Goal: Use online tool/utility: Utilize a website feature to perform a specific function

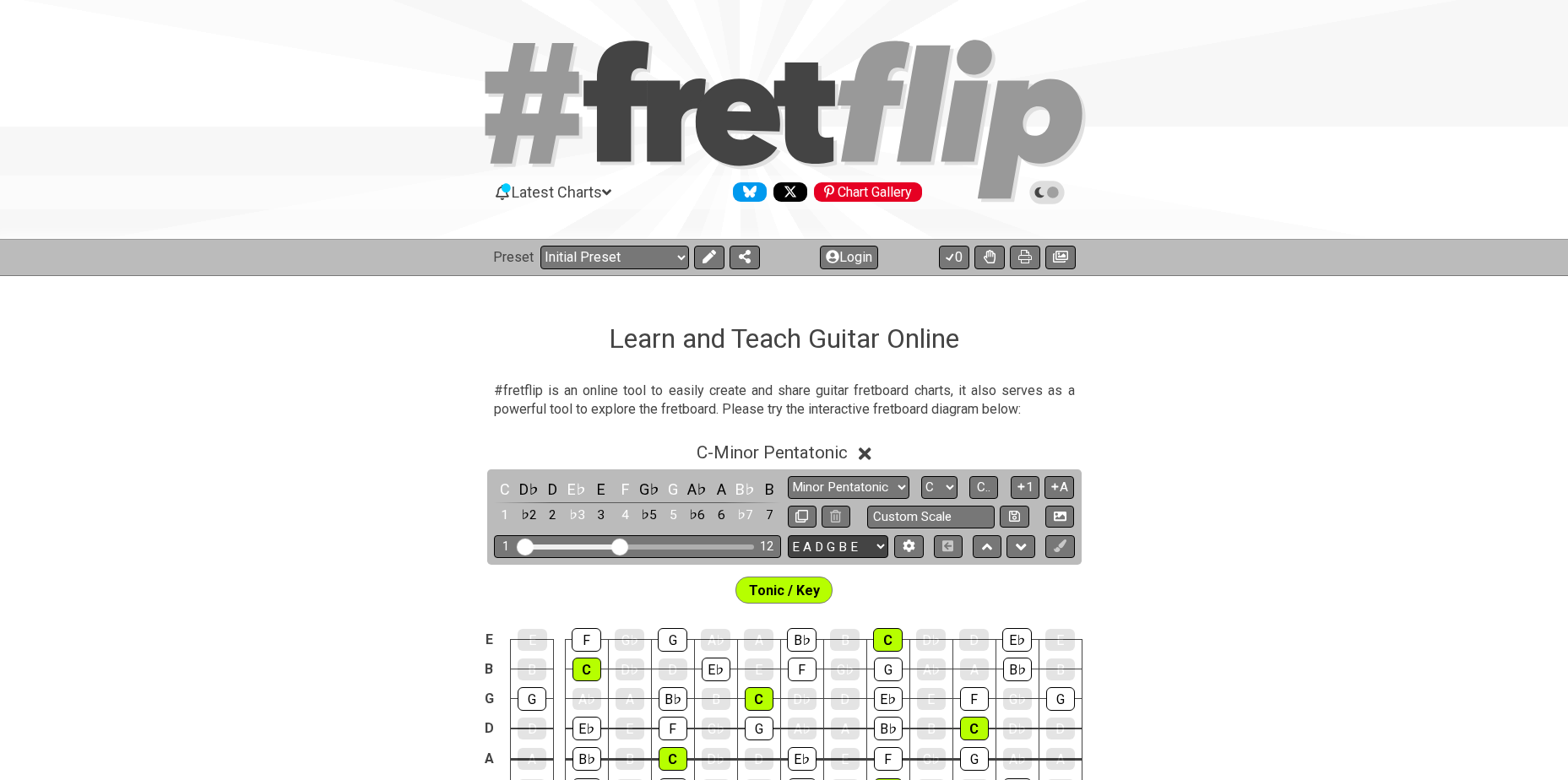
click at [855, 544] on select "E A D G B E E A D G B E E A D G B E B E A D F♯ B A D G C E A D A D G B E E♭ A♭ …" at bounding box center [838, 547] width 101 height 23
click at [854, 552] on select "E A D G B E E A D G B E E A D G B E B E A D F♯ B A D G C E A D A D G B E E♭ A♭ …" at bounding box center [838, 547] width 101 height 23
select select "A D G C F A D"
click at [788, 535] on select "E A D G B E E A D G B E E A D G B E B E A D F♯ B A D G C E A D A D G B E E♭ A♭ …" at bounding box center [838, 547] width 101 height 23
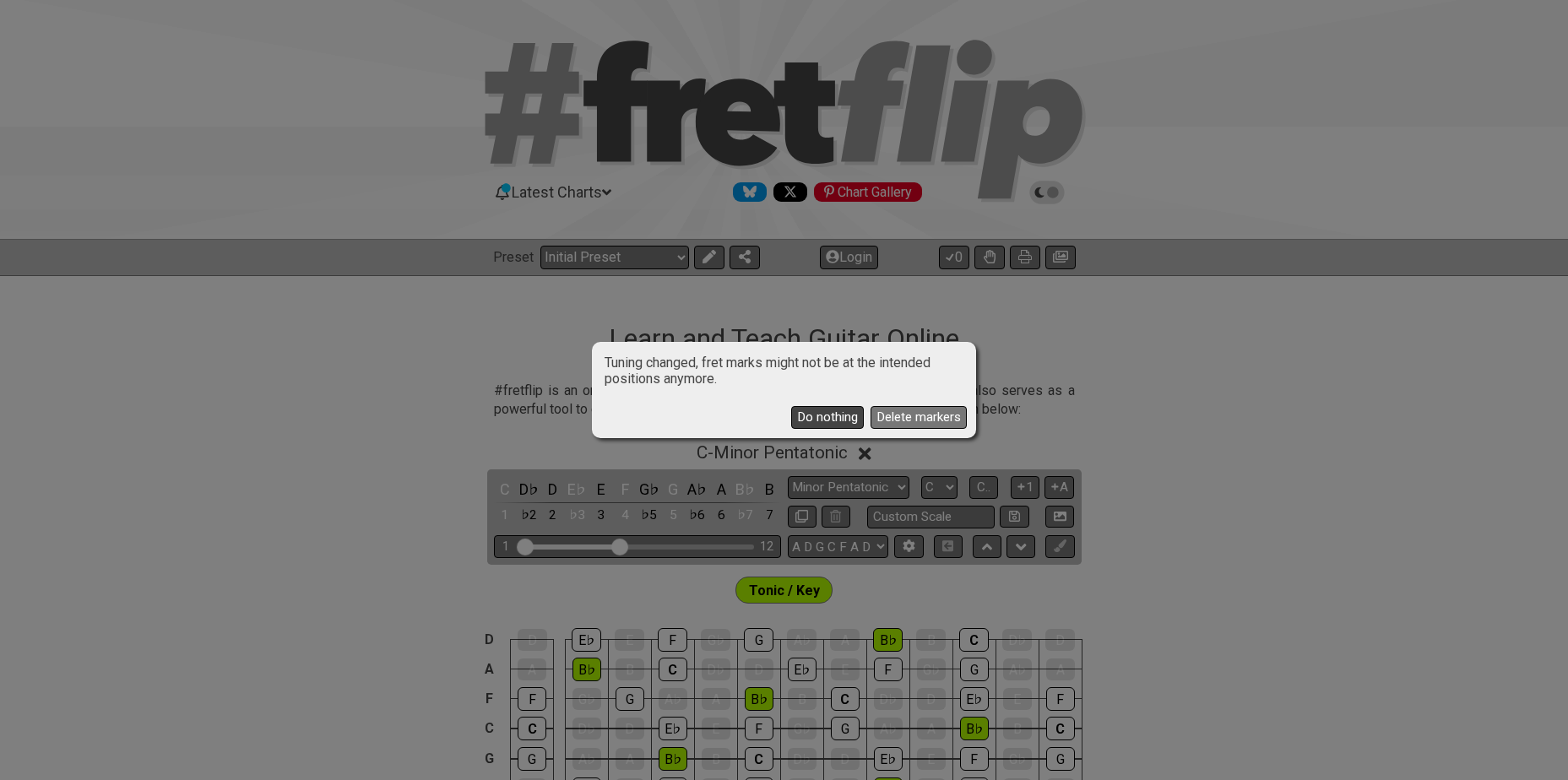
click at [838, 416] on button "Do nothing" at bounding box center [828, 418] width 72 height 23
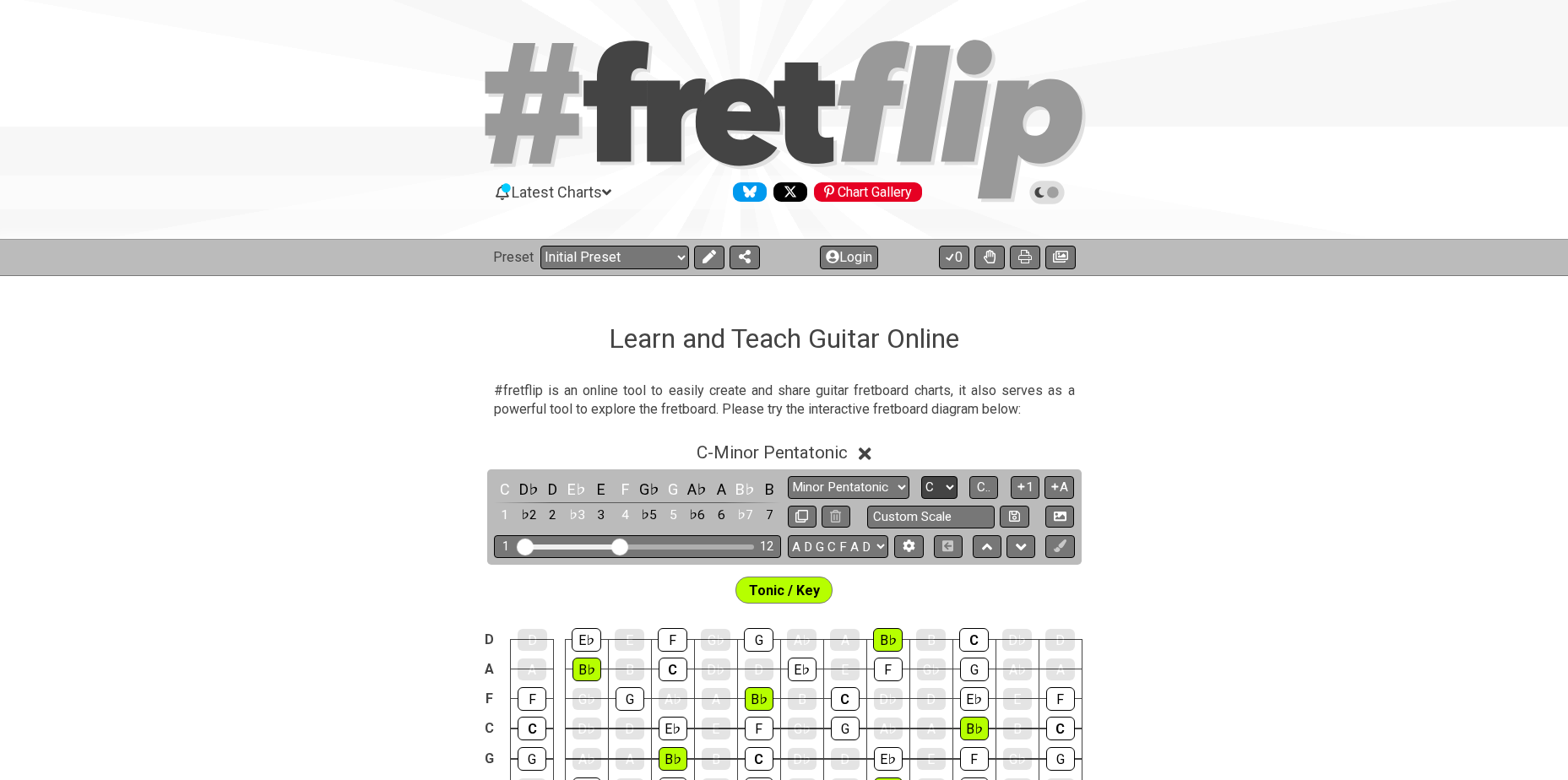
click at [935, 482] on select "A♭ A A♯ B♭ B C C♯ D♭ D D♯ E♭ E F F♯ G♭ G G♯" at bounding box center [939, 488] width 36 height 23
select select "Bb"
click at [921, 476] on select "A♭ A A♯ B♭ B C C♯ D♭ D D♯ E♭ E F F♯ G♭ G G♯" at bounding box center [939, 488] width 36 height 23
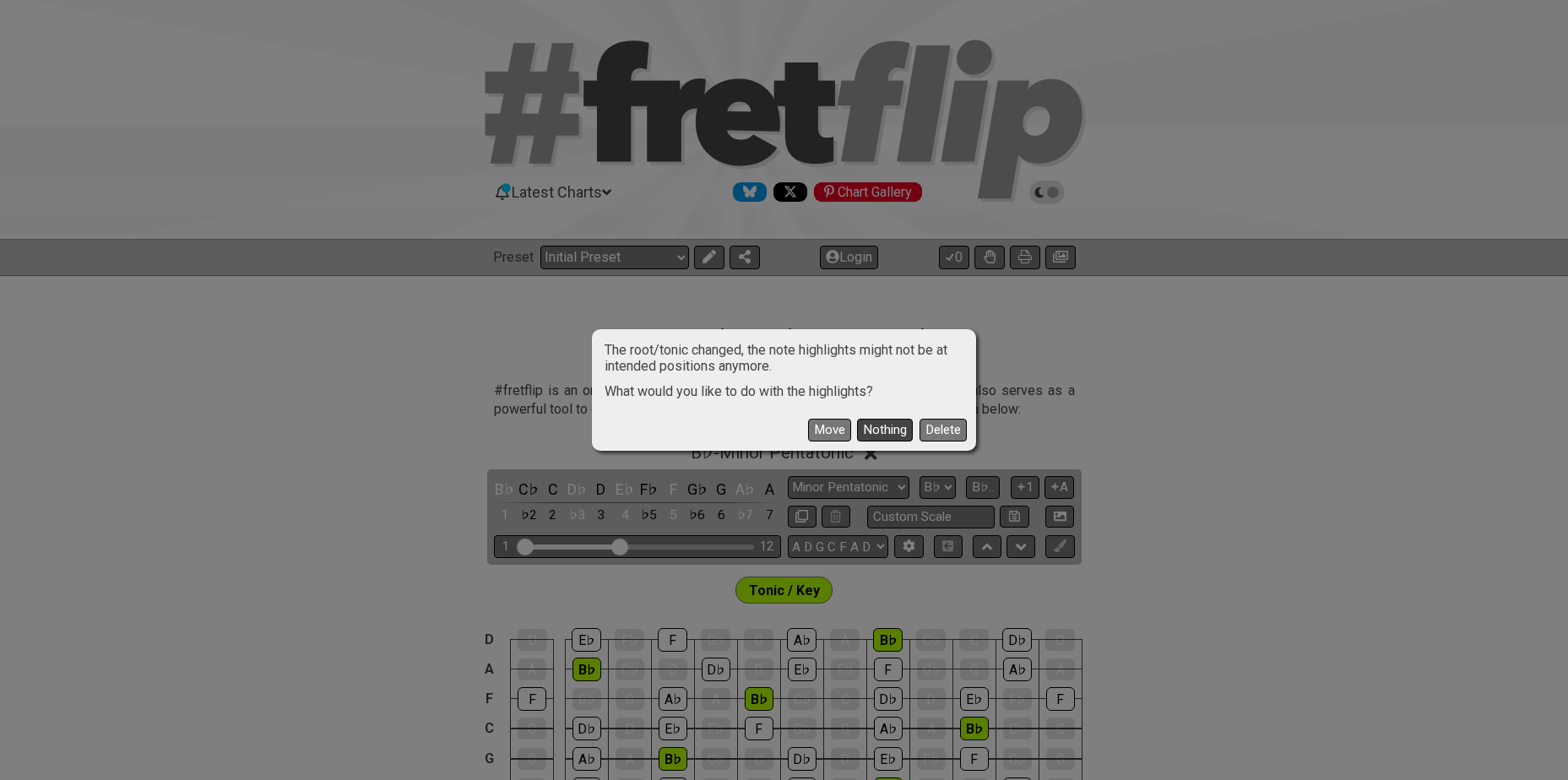
click at [881, 428] on button "Nothing" at bounding box center [884, 430] width 56 height 23
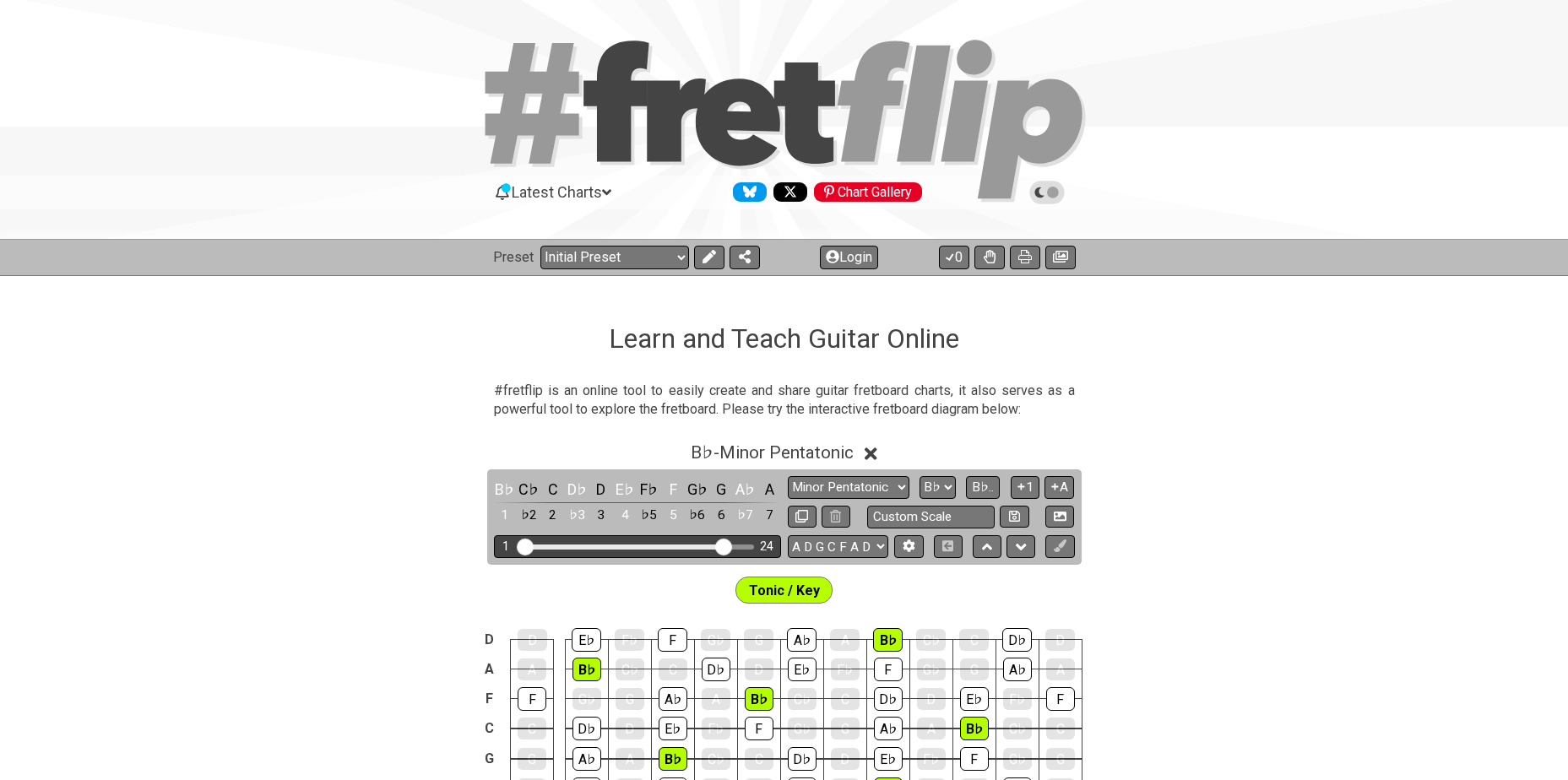
drag, startPoint x: 625, startPoint y: 547, endPoint x: 723, endPoint y: 544, distance: 98.0
click at [723, 546] on input "Visible fret range" at bounding box center [638, 546] width 240 height 0
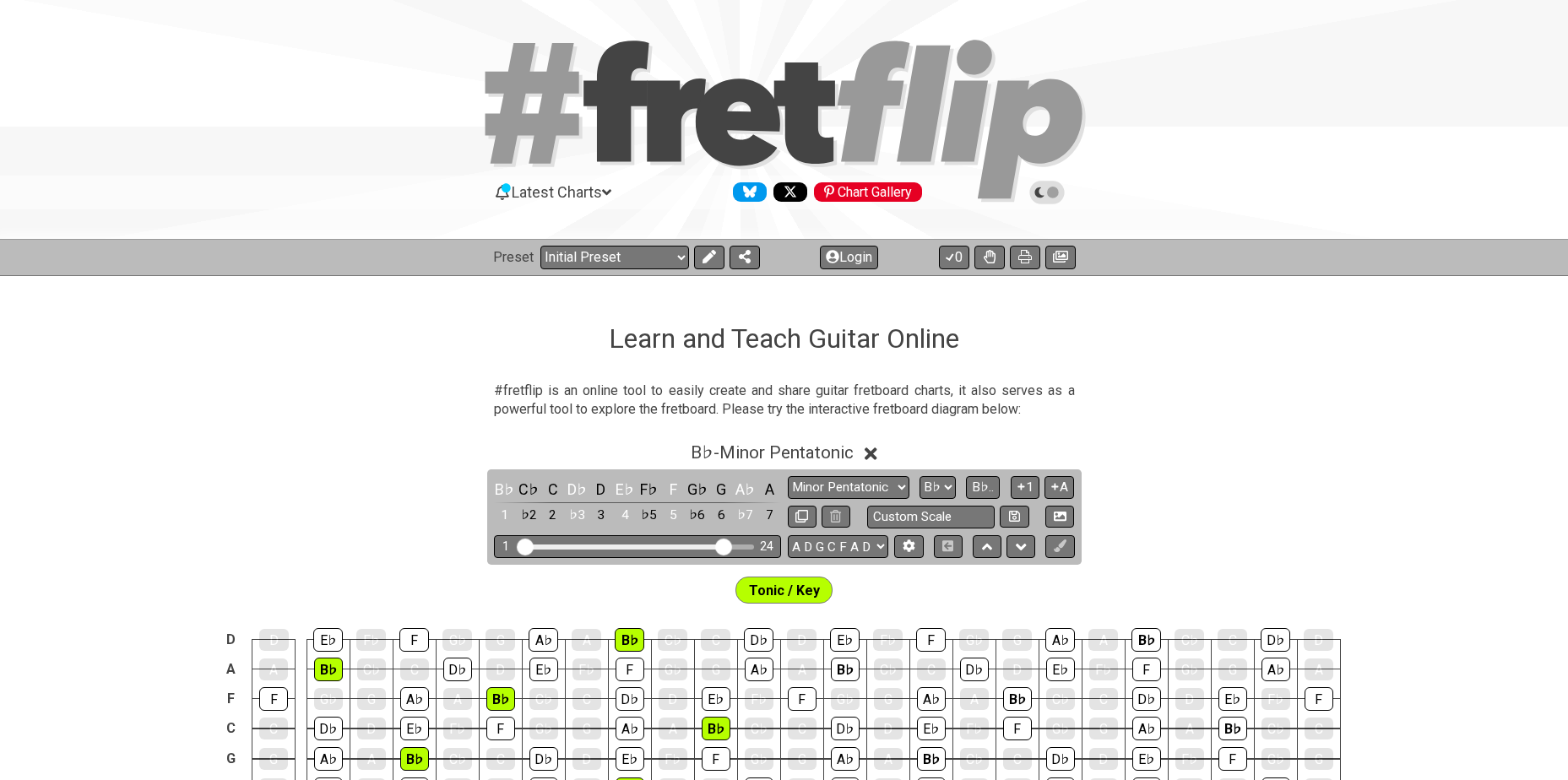
click at [807, 590] on span "Tonic / Key" at bounding box center [784, 591] width 71 height 25
click at [698, 252] on button at bounding box center [709, 257] width 30 height 24
click at [828, 590] on icon at bounding box center [830, 590] width 11 height 11
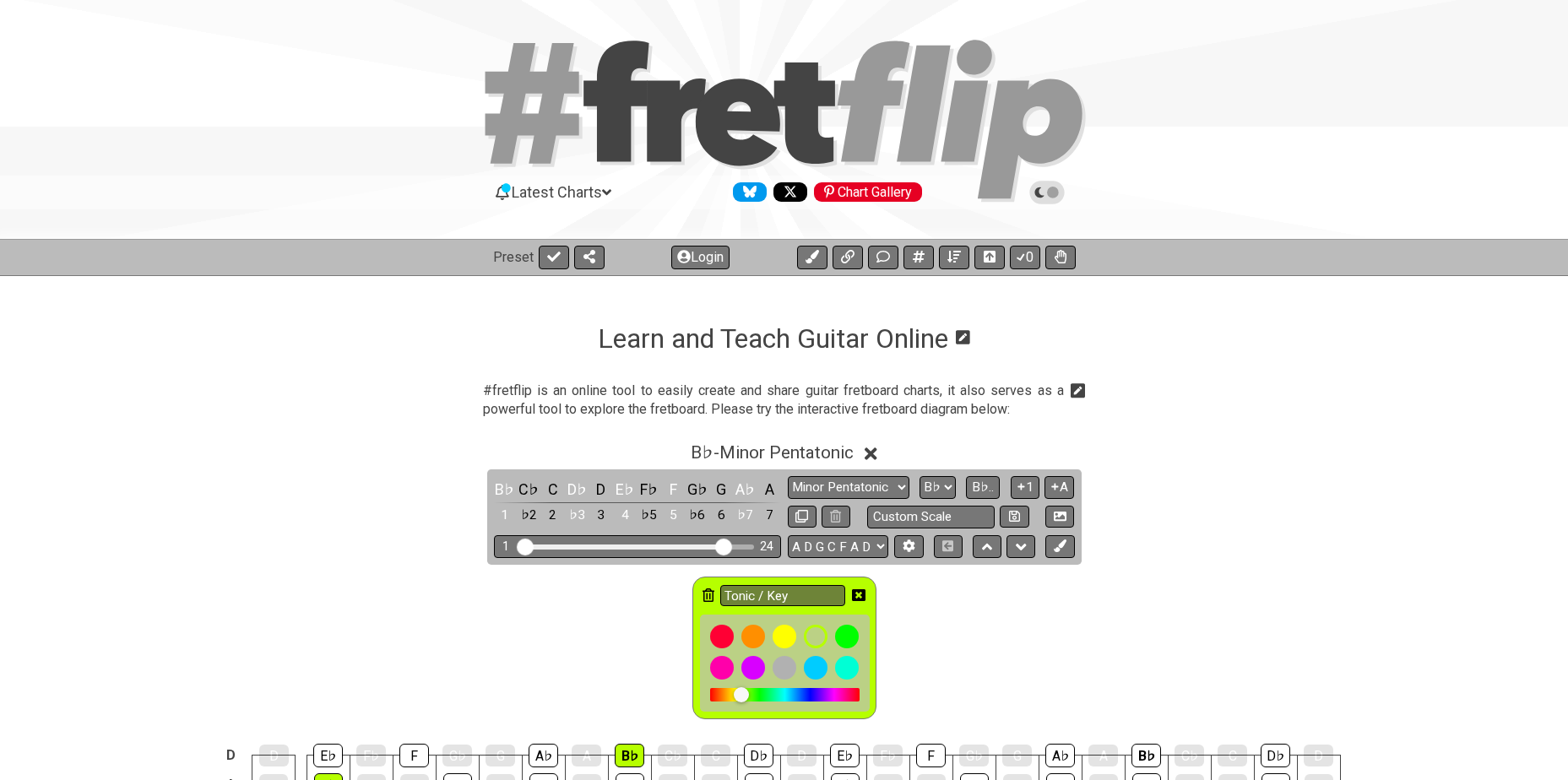
click at [710, 591] on icon at bounding box center [708, 594] width 11 height 13
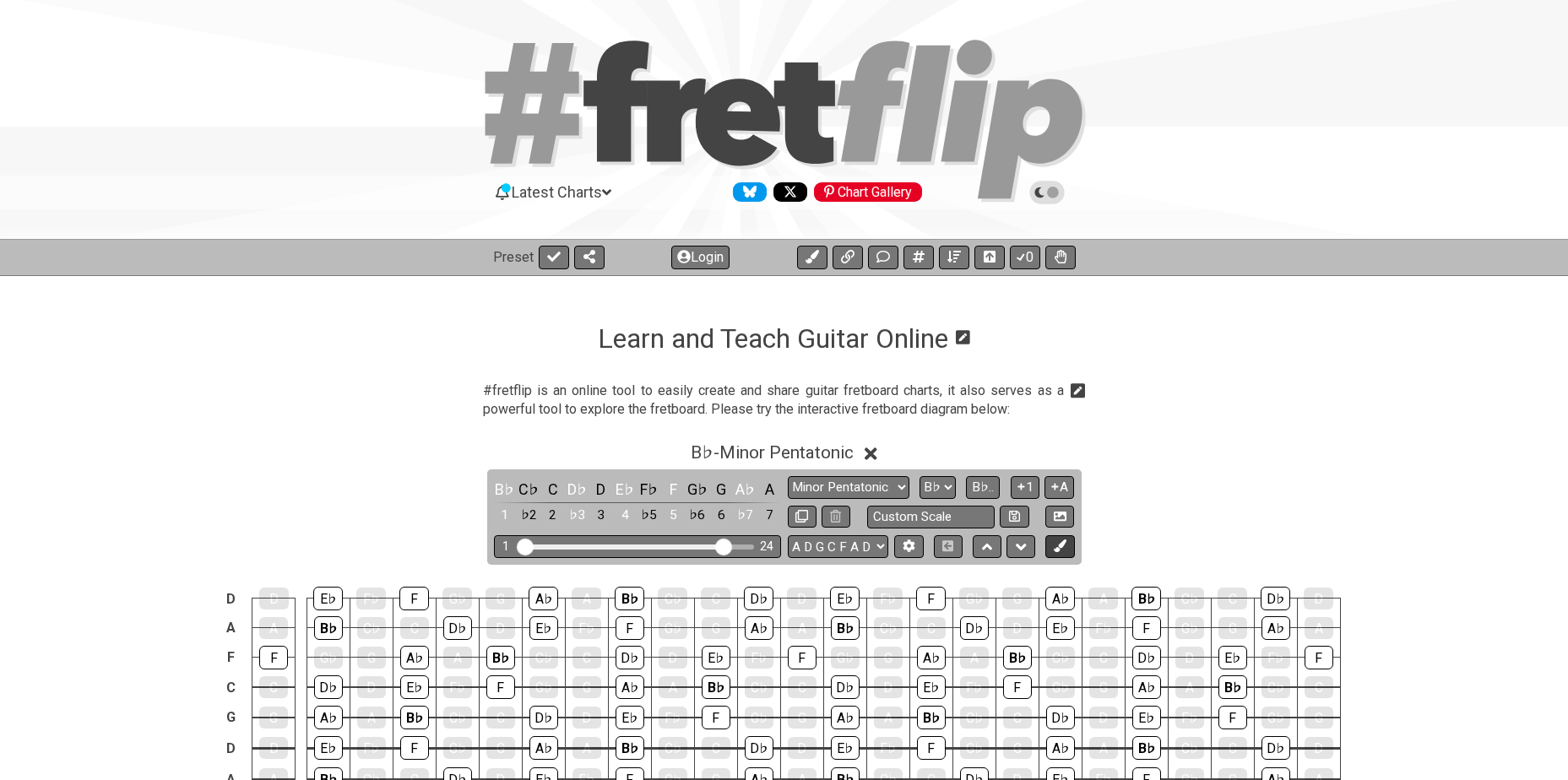
click at [1065, 547] on icon at bounding box center [1060, 546] width 12 height 12
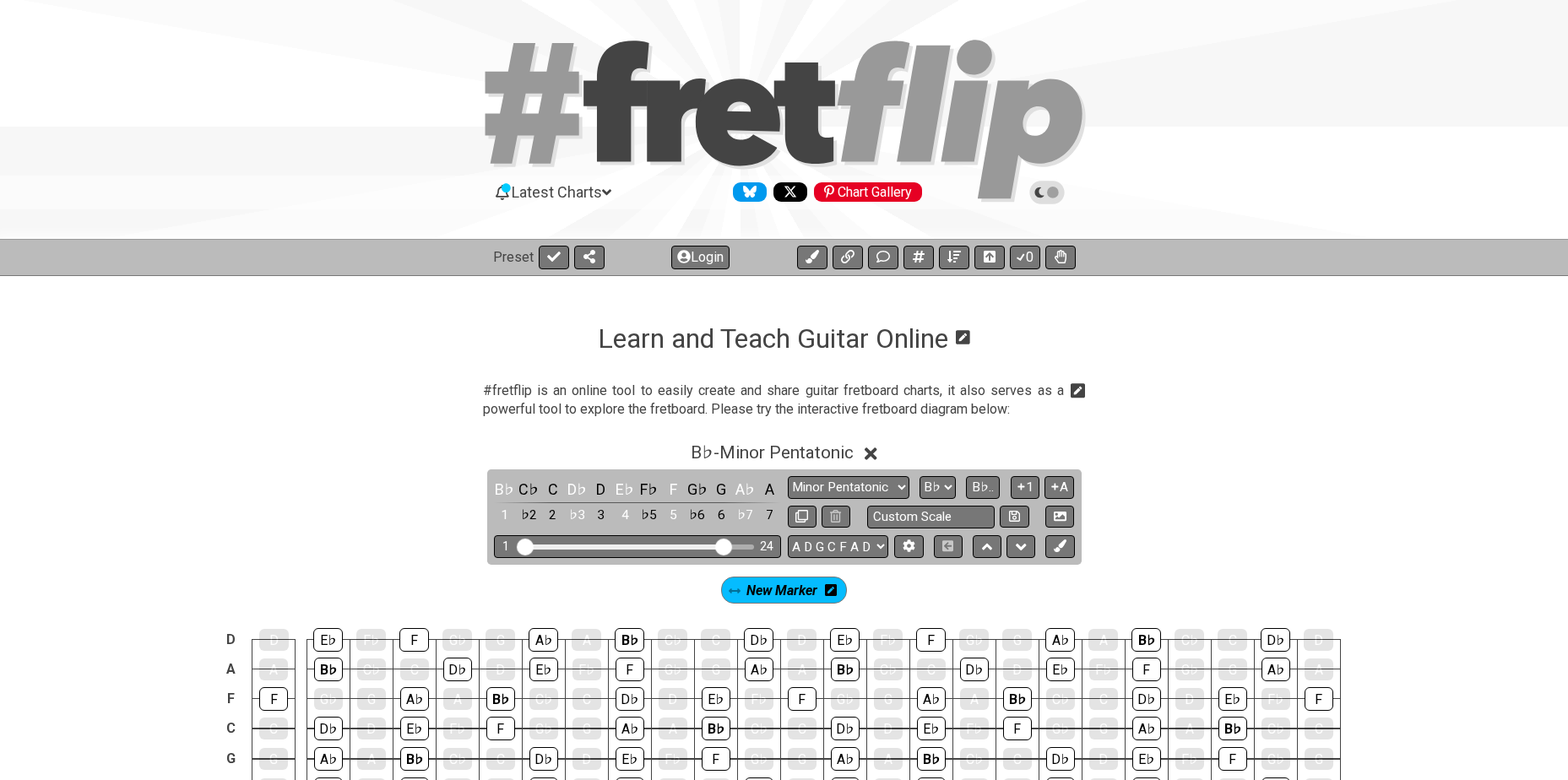
click at [834, 592] on icon at bounding box center [830, 590] width 11 height 11
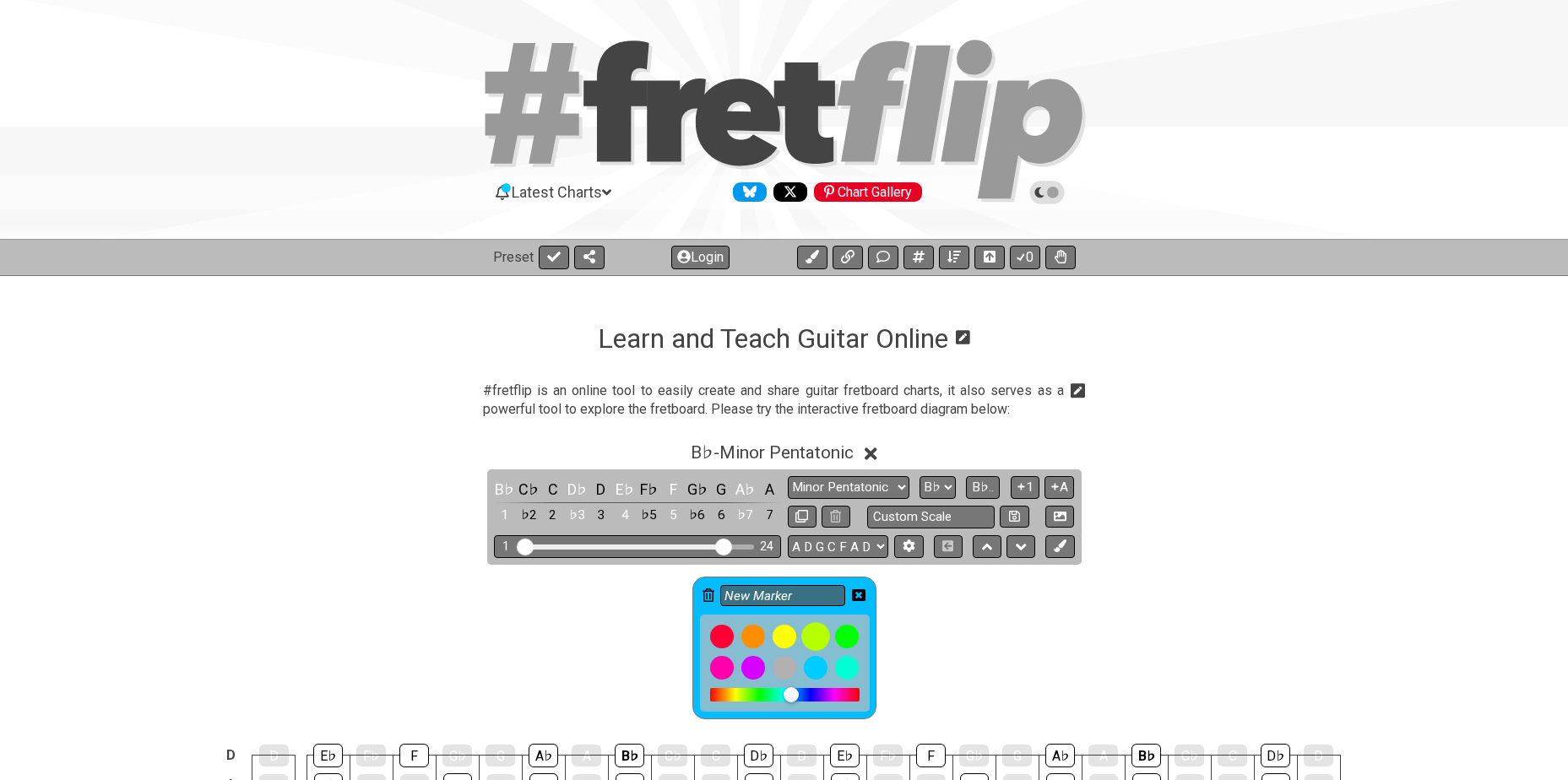
click at [820, 632] on div at bounding box center [815, 637] width 29 height 29
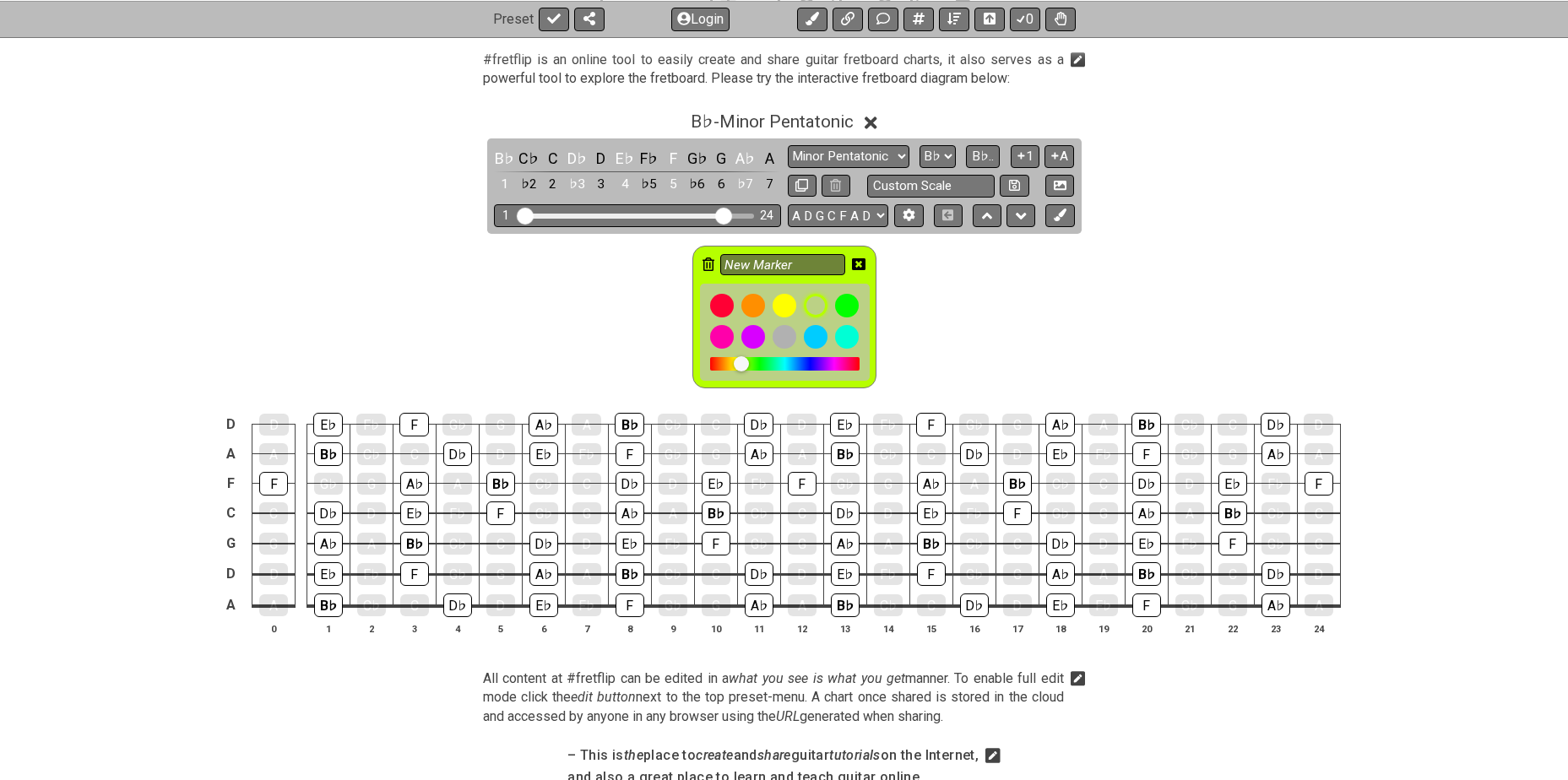
scroll to position [337, 0]
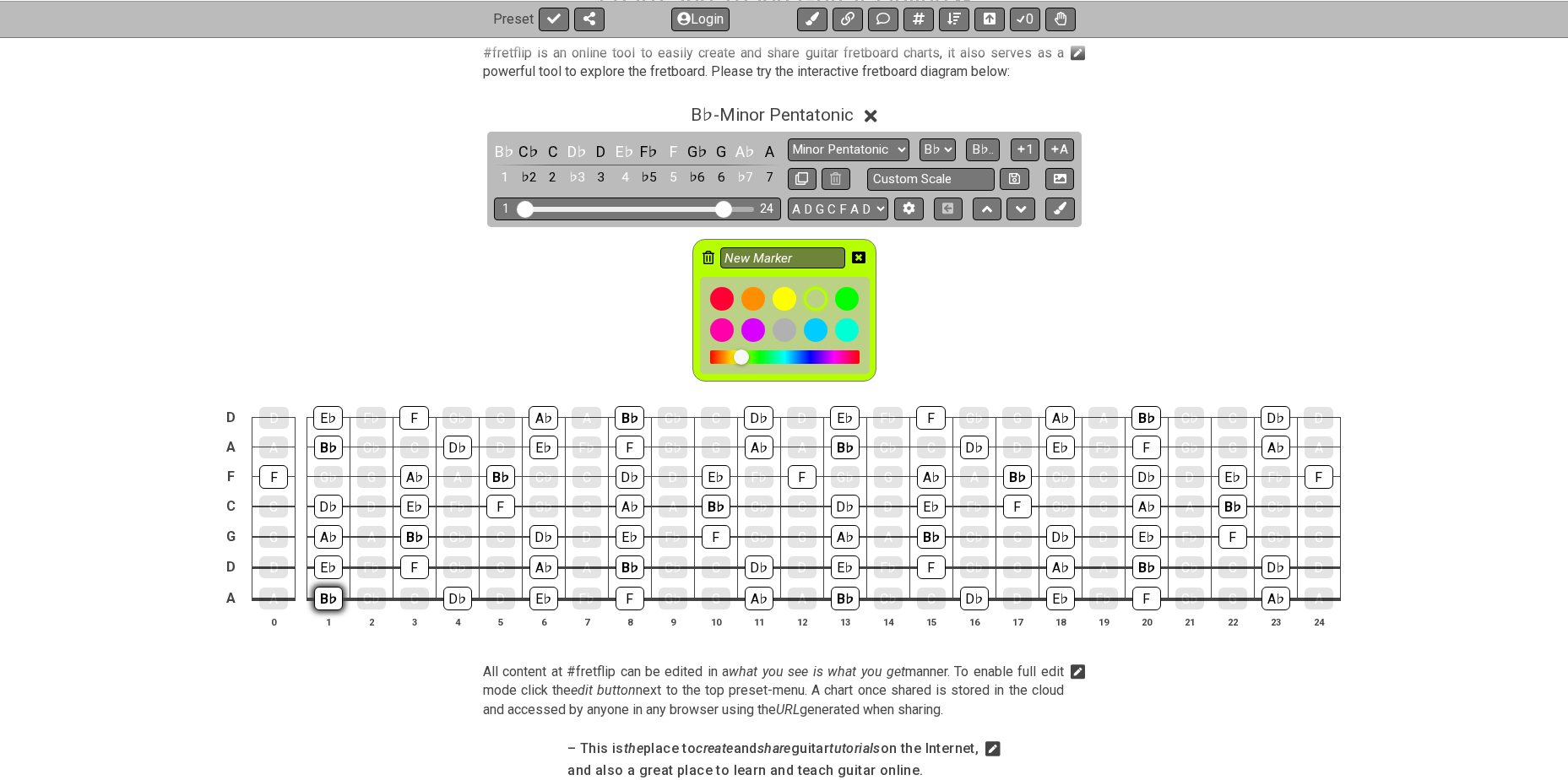
click at [324, 592] on div "B♭" at bounding box center [329, 598] width 29 height 24
click at [328, 438] on div "B♭" at bounding box center [329, 447] width 29 height 24
click at [408, 527] on div "B♭" at bounding box center [414, 537] width 29 height 24
click at [492, 472] on div "B♭" at bounding box center [501, 477] width 29 height 24
click at [622, 560] on div "B♭" at bounding box center [630, 567] width 29 height 24
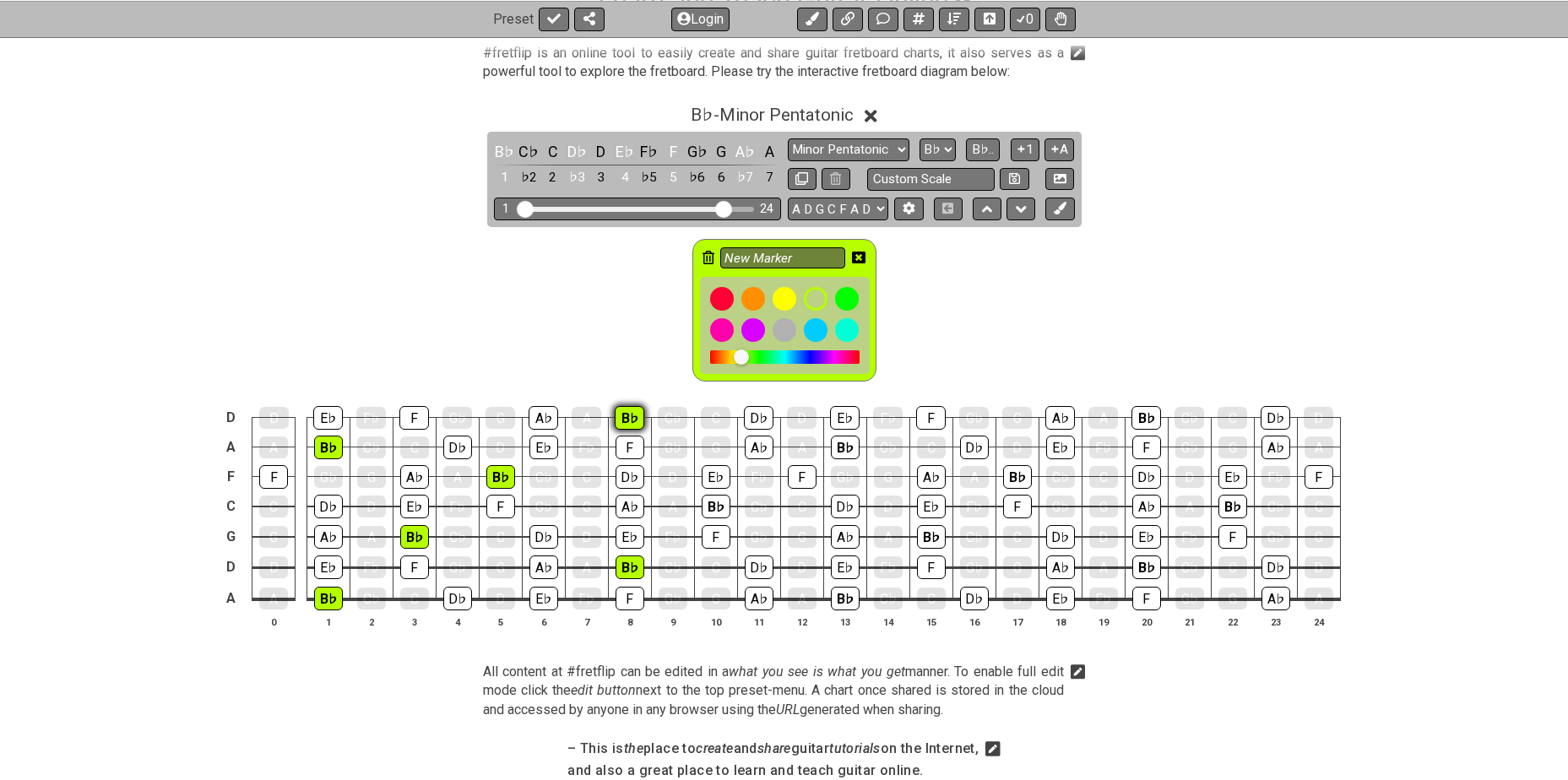
click at [636, 417] on div "B♭" at bounding box center [629, 418] width 29 height 24
click at [708, 499] on div "B♭" at bounding box center [716, 506] width 29 height 24
click at [854, 595] on div "B♭" at bounding box center [845, 598] width 29 height 24
click at [845, 447] on div "B♭" at bounding box center [845, 447] width 29 height 24
click at [929, 539] on div "B♭" at bounding box center [931, 537] width 29 height 24
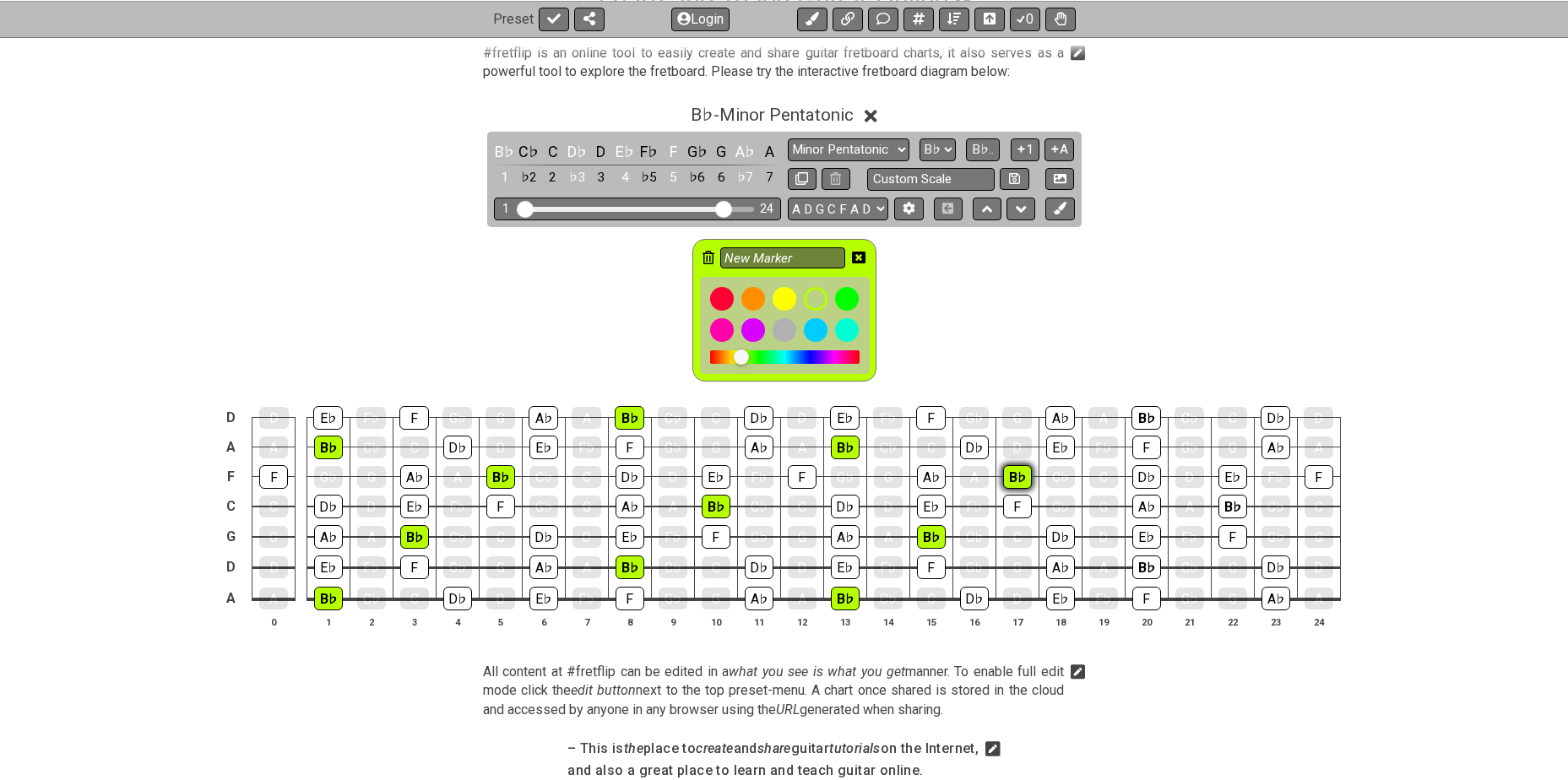
click at [1017, 480] on div "B♭" at bounding box center [1018, 477] width 29 height 24
click at [1151, 561] on div "B♭" at bounding box center [1147, 567] width 29 height 24
click at [1147, 421] on div "B♭" at bounding box center [1146, 418] width 29 height 24
click at [1224, 499] on div "B♭" at bounding box center [1233, 506] width 29 height 24
click at [859, 259] on icon at bounding box center [859, 257] width 13 height 13
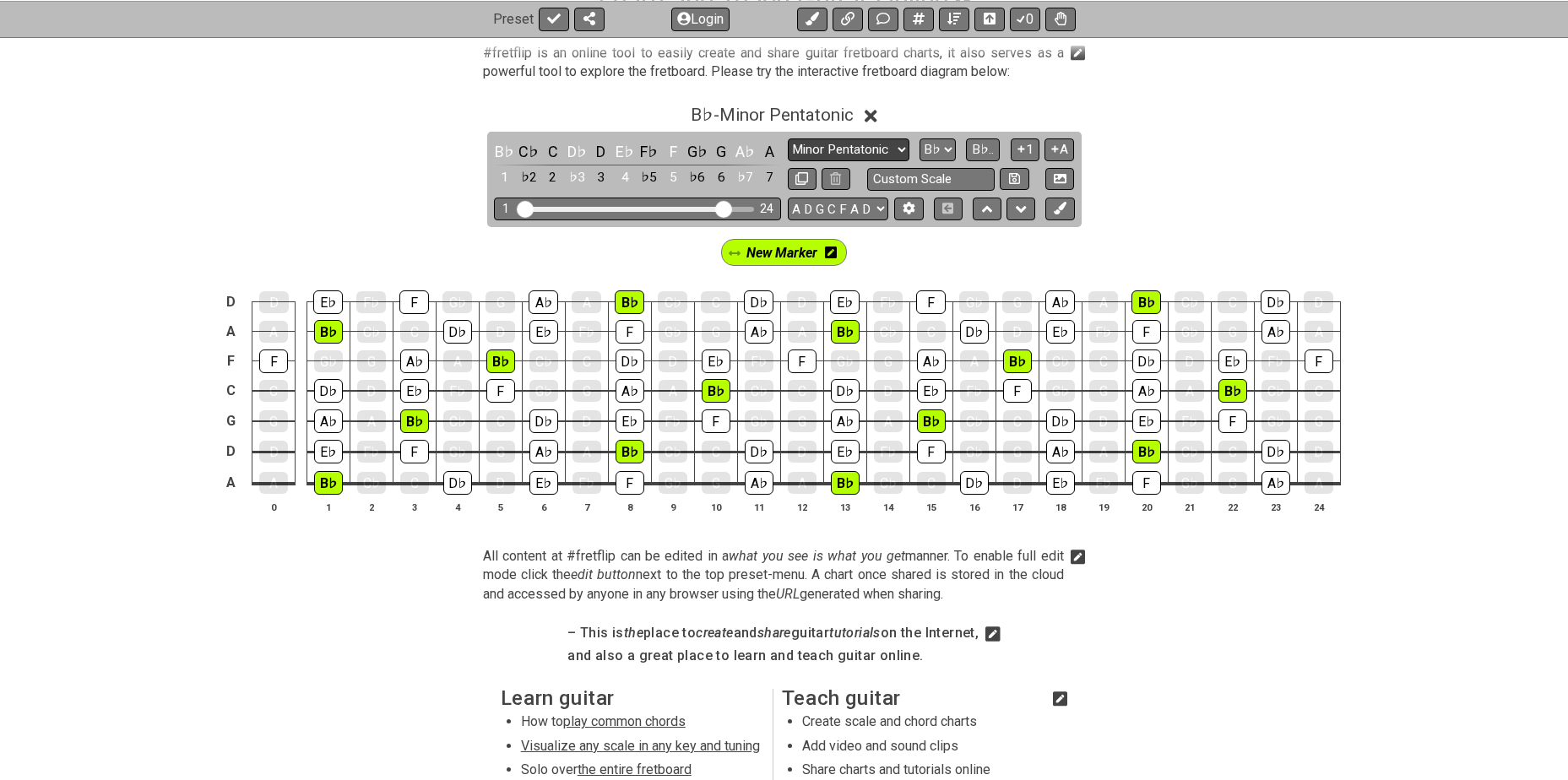
click at [879, 144] on select "Minor Pentatonic Click to edit Minor Pentatonic Major Pentatonic Minor Blues Ma…" at bounding box center [849, 150] width 122 height 23
select select "Major / [PERSON_NAME]"
click at [788, 139] on select "Minor Pentatonic Click to edit Minor Pentatonic Major Pentatonic Minor Blues Ma…" at bounding box center [849, 150] width 122 height 23
